Goal: Transaction & Acquisition: Subscribe to service/newsletter

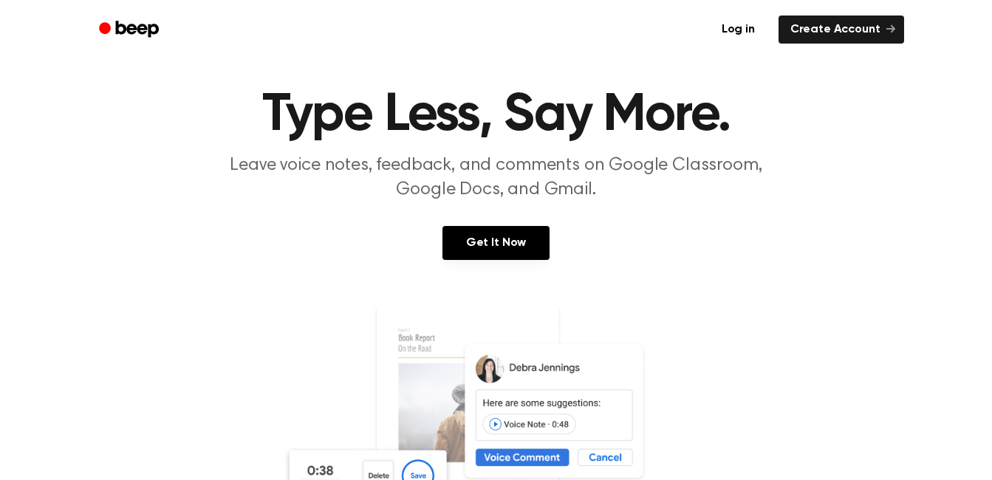
scroll to position [29, 0]
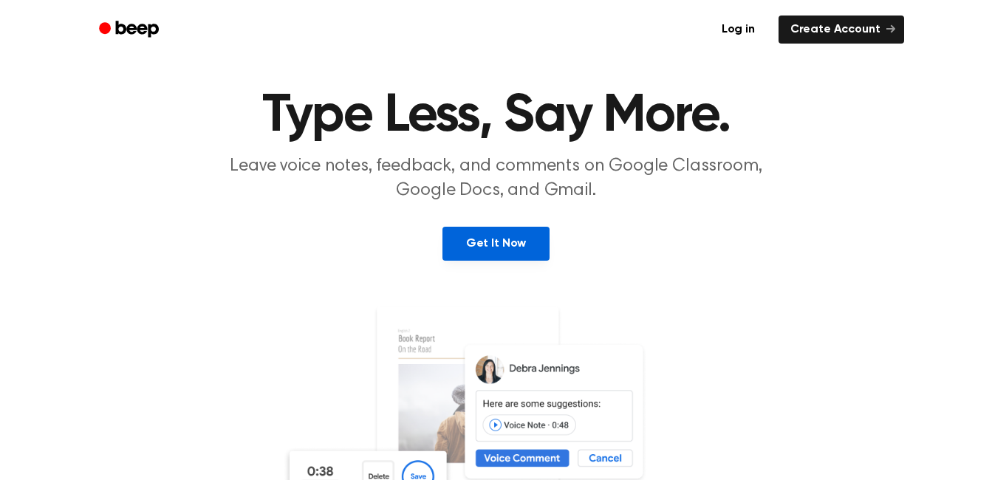
click at [483, 247] on link "Get It Now" at bounding box center [495, 244] width 107 height 34
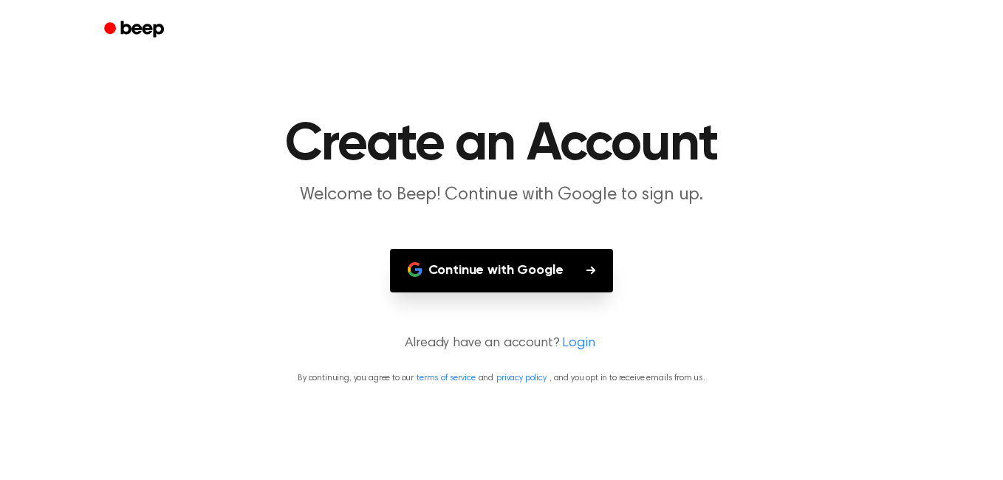
click at [482, 275] on button "Continue with Google" at bounding box center [502, 271] width 224 height 44
click at [484, 264] on button "Continue with Google" at bounding box center [502, 271] width 224 height 44
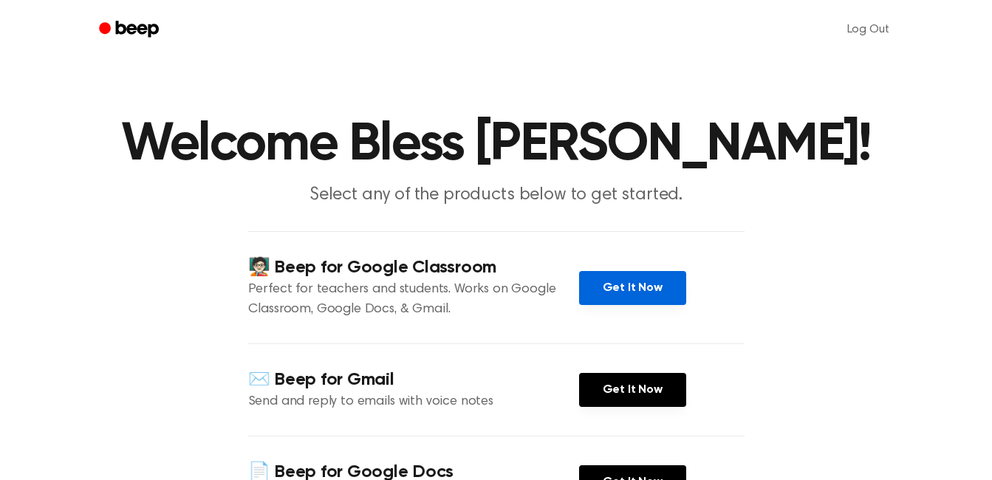
click at [623, 295] on link "Get It Now" at bounding box center [632, 288] width 107 height 34
click at [631, 278] on link "Get It Now" at bounding box center [632, 288] width 107 height 34
click at [611, 293] on link "Get It Now" at bounding box center [632, 288] width 107 height 34
